Goal: Task Accomplishment & Management: Manage account settings

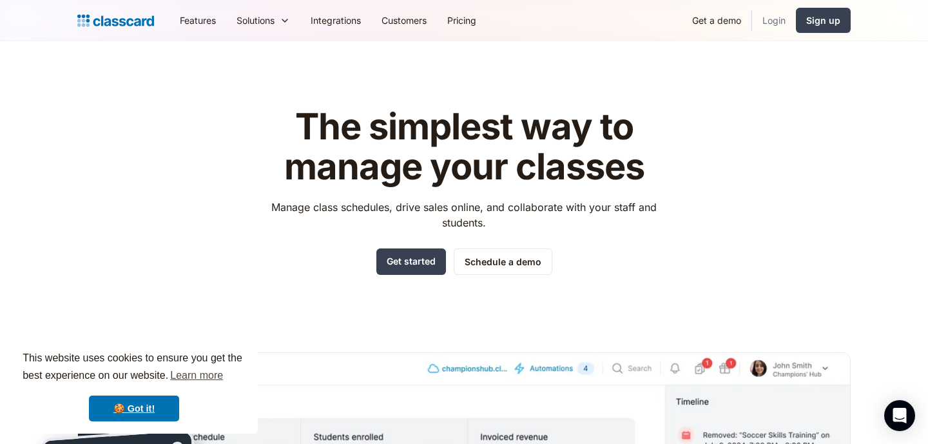
click at [767, 18] on link "Login" at bounding box center [774, 20] width 44 height 29
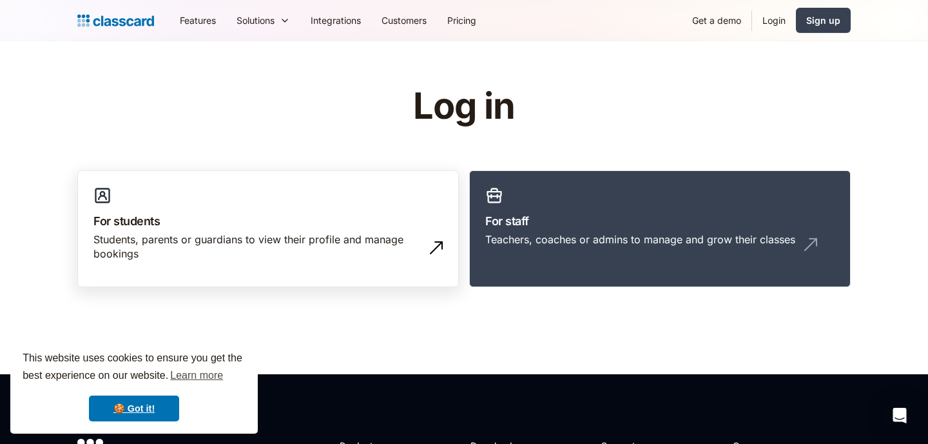
click at [371, 213] on h3 "For students" at bounding box center [267, 220] width 349 height 17
click at [770, 19] on link "Login" at bounding box center [774, 20] width 44 height 29
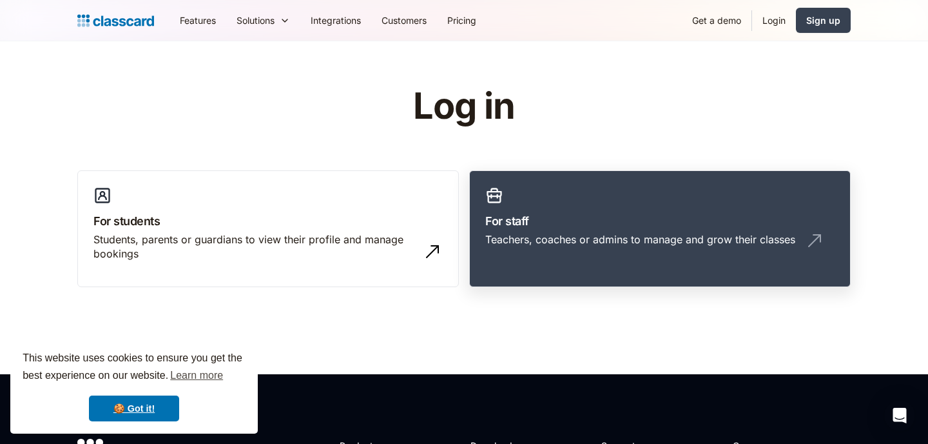
click at [554, 240] on div "Teachers, coaches or admins to manage and grow their classes" at bounding box center [640, 239] width 310 height 14
